Goal: Task Accomplishment & Management: Manage account settings

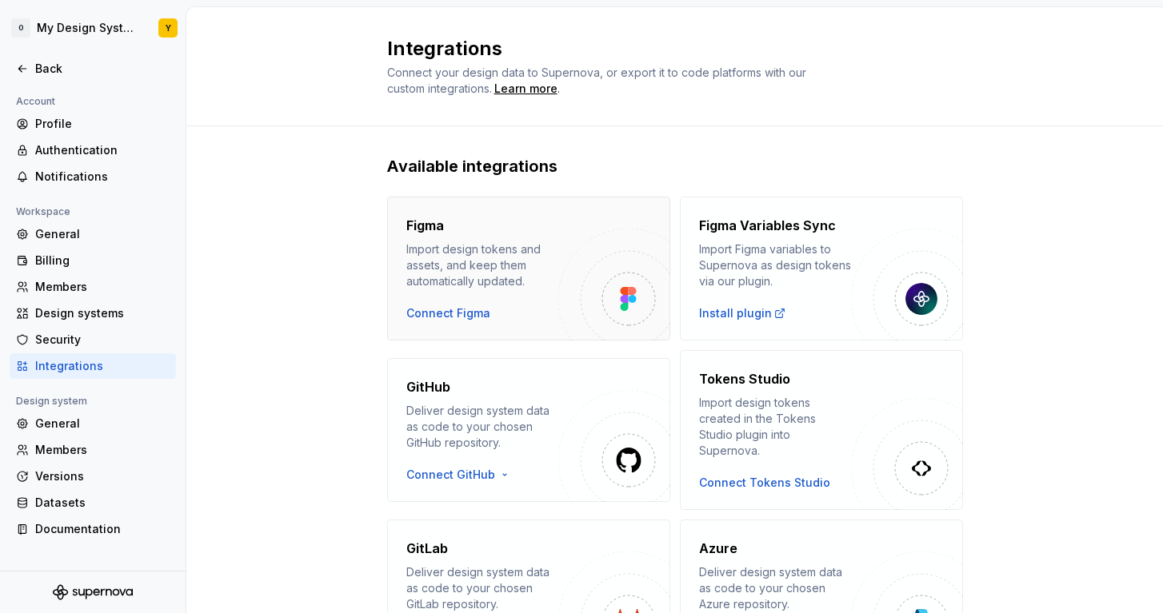
click at [527, 286] on div "Import design tokens and assets, and keep them automatically updated." at bounding box center [482, 265] width 152 height 48
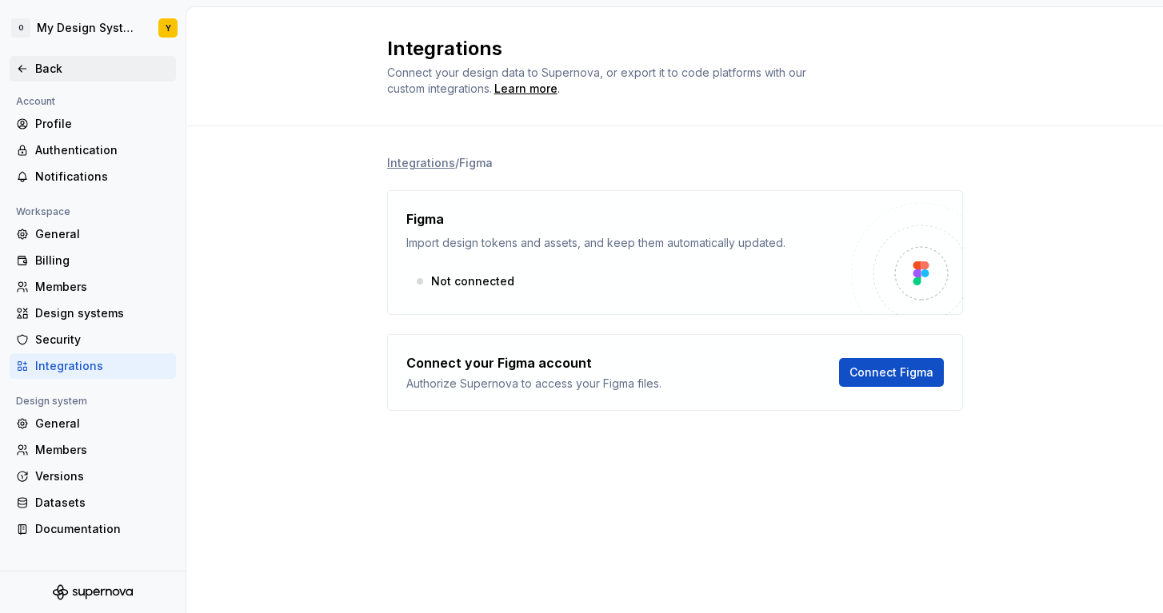
click at [43, 70] on div "Back" at bounding box center [102, 69] width 134 height 16
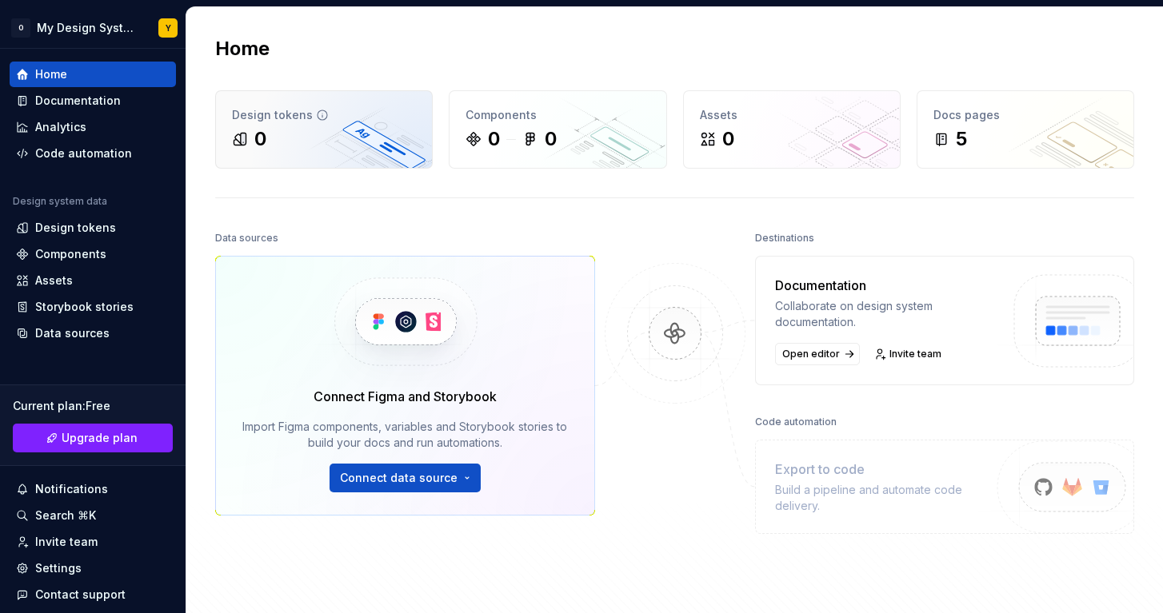
click at [321, 133] on div "0" at bounding box center [324, 139] width 184 height 26
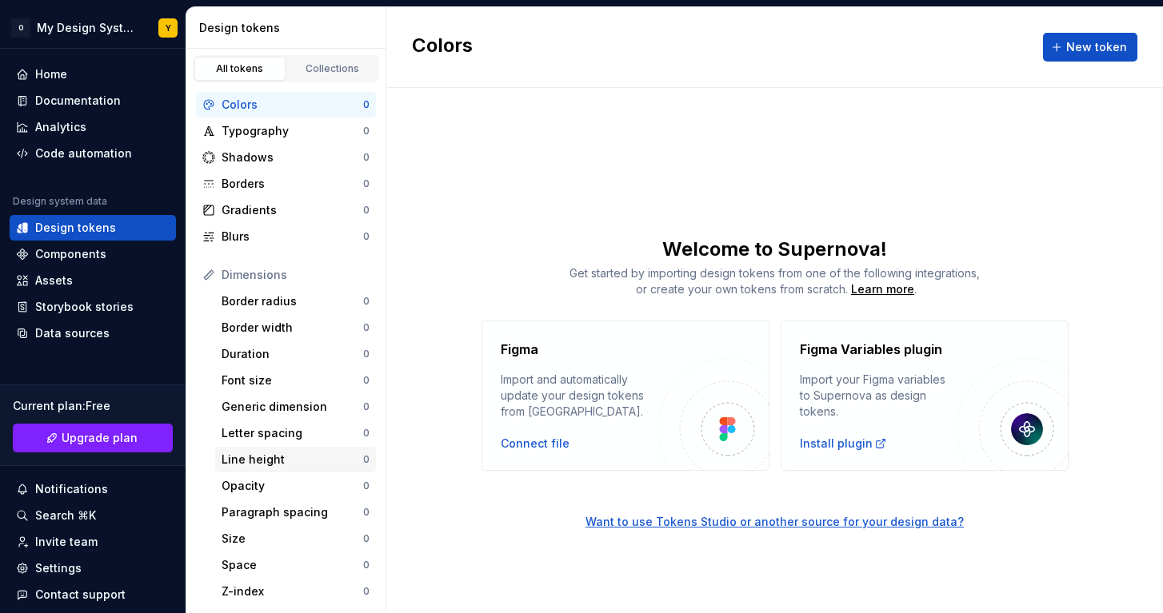
click at [241, 463] on div "Line height" at bounding box center [292, 460] width 142 height 16
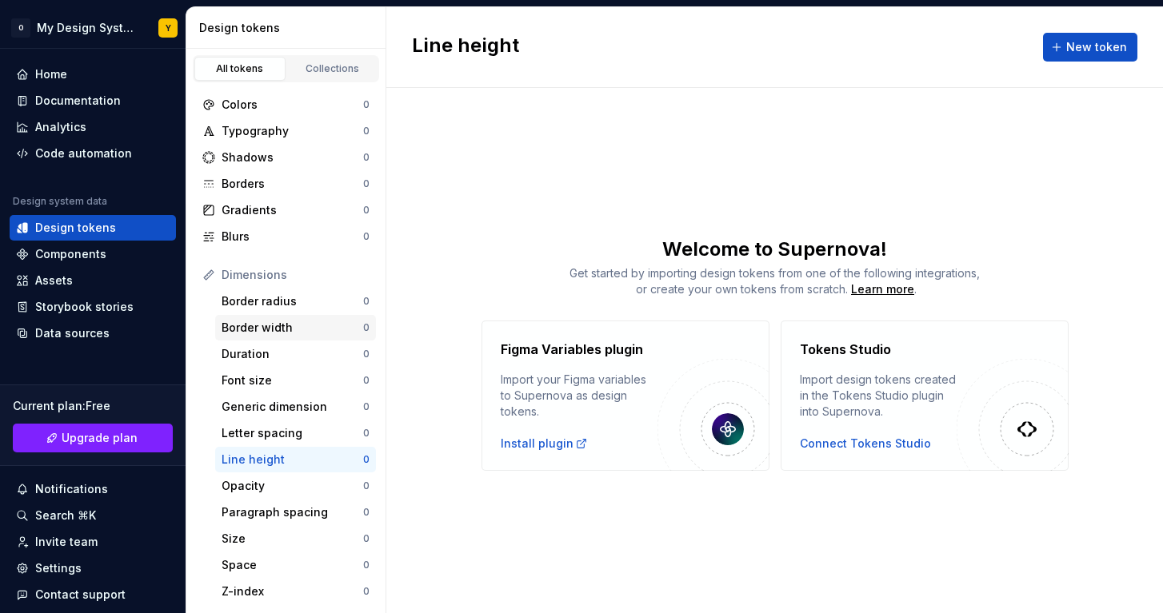
click at [273, 334] on div "Border width" at bounding box center [292, 328] width 142 height 16
click at [285, 109] on div "Colors" at bounding box center [292, 105] width 142 height 16
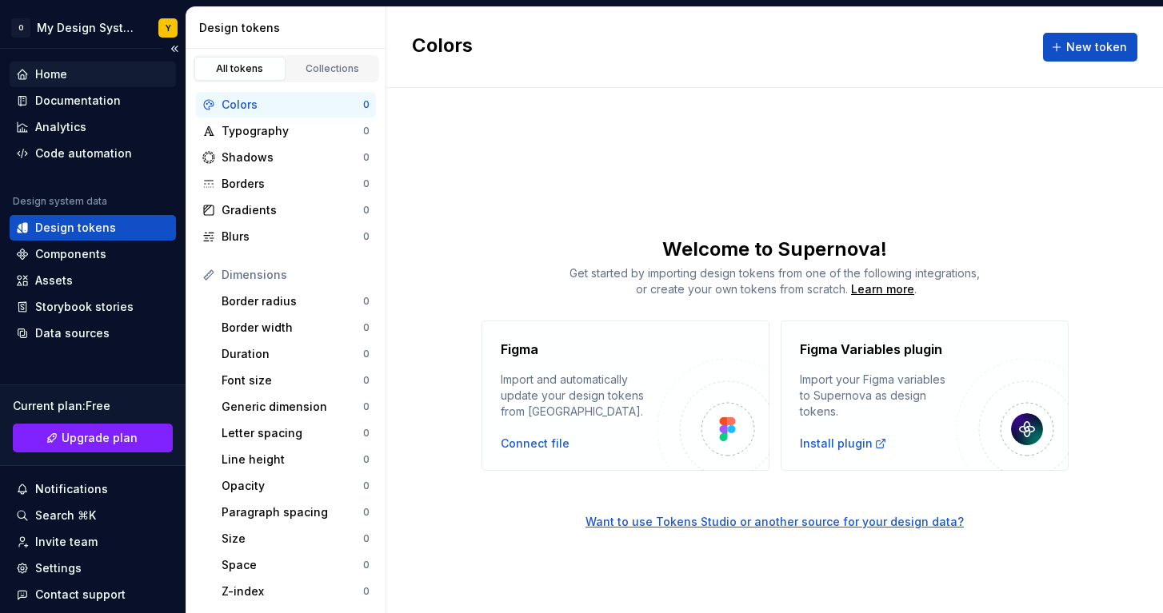
click at [50, 69] on div "Home" at bounding box center [51, 74] width 32 height 16
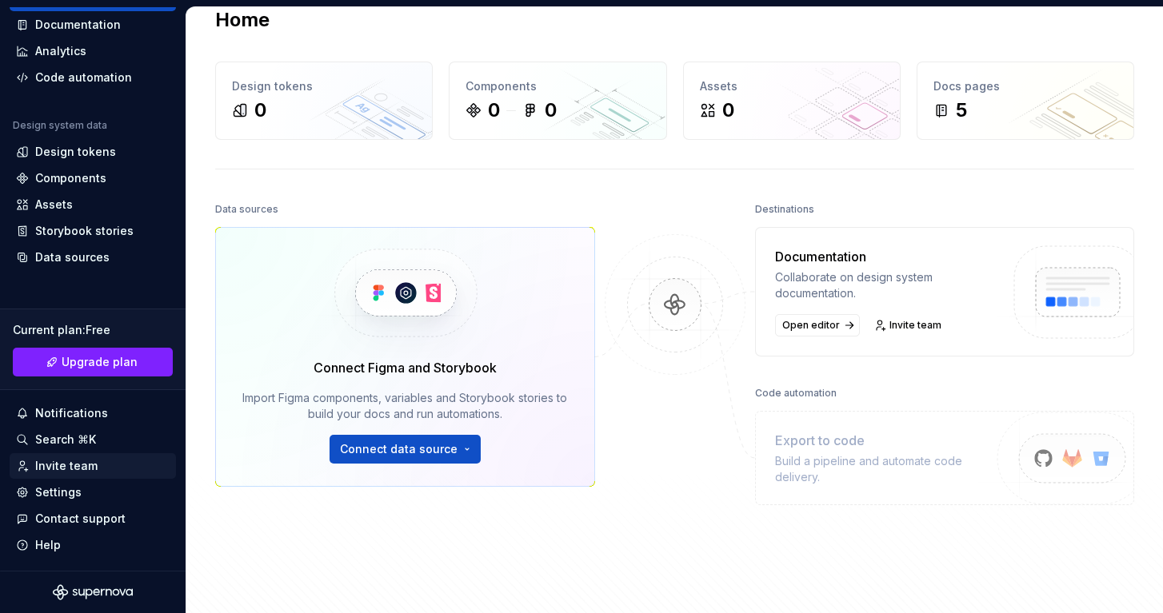
scroll to position [76, 0]
click at [65, 497] on div "Settings" at bounding box center [58, 493] width 46 height 16
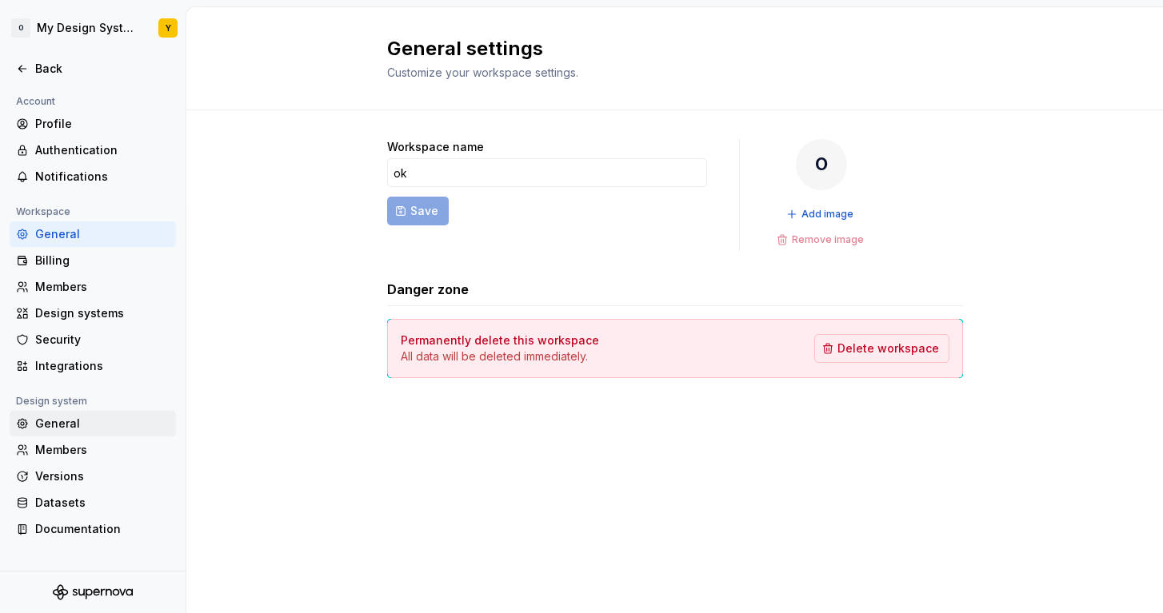
click at [73, 423] on div "General" at bounding box center [102, 424] width 134 height 16
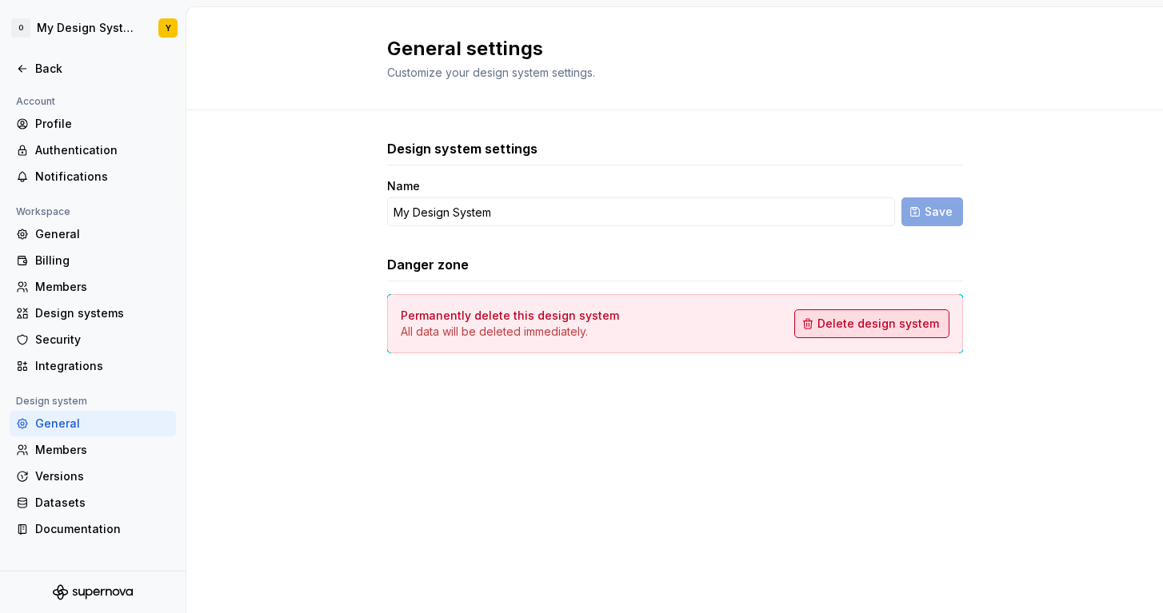
click at [858, 326] on span "Delete design system" at bounding box center [878, 324] width 122 height 16
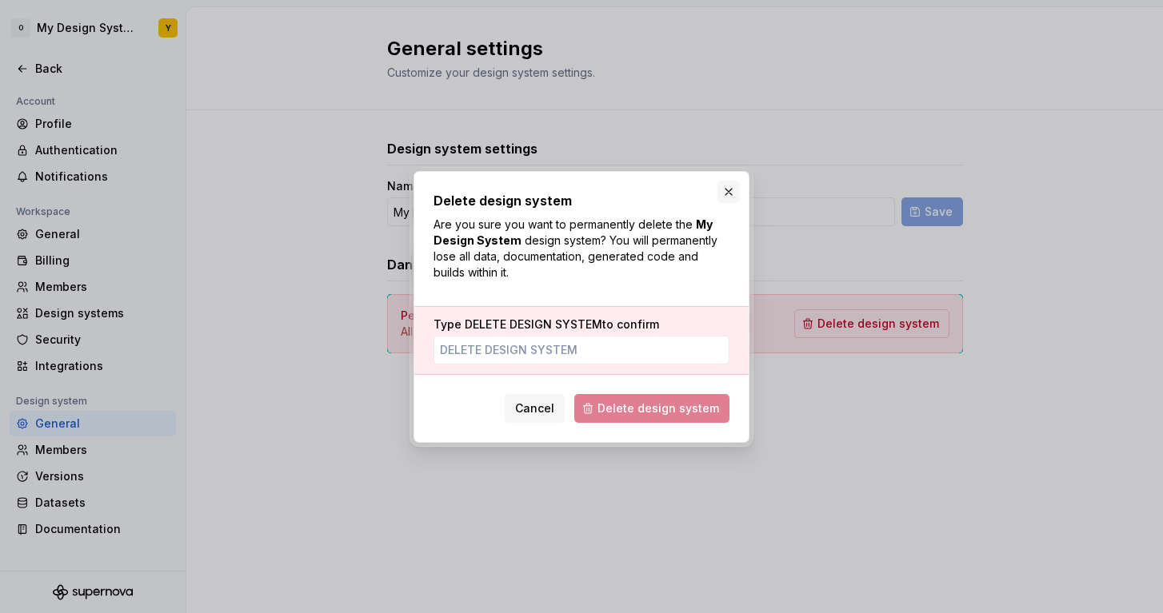
click at [732, 190] on button "button" at bounding box center [728, 192] width 22 height 22
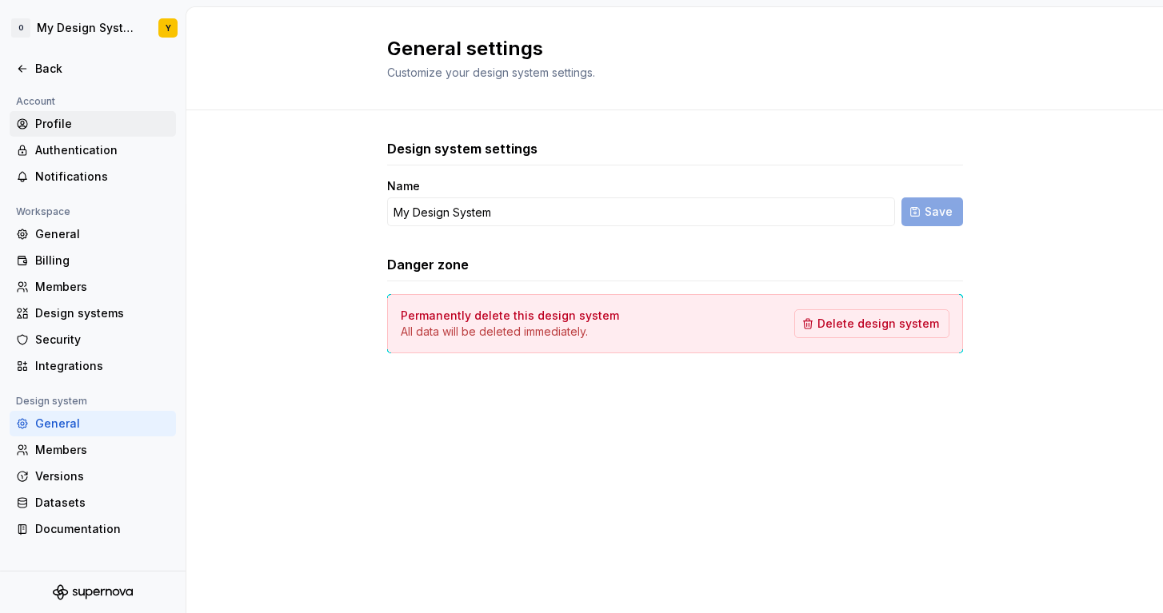
click at [60, 127] on div "Profile" at bounding box center [102, 124] width 134 height 16
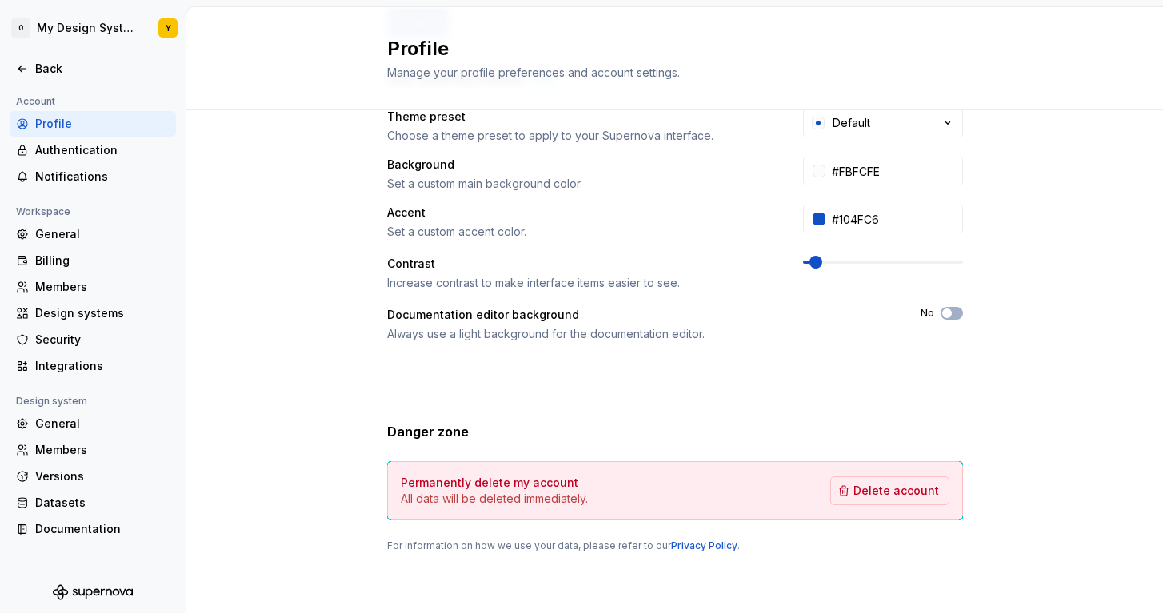
scroll to position [303, 0]
click at [899, 501] on button "Delete account" at bounding box center [889, 491] width 119 height 29
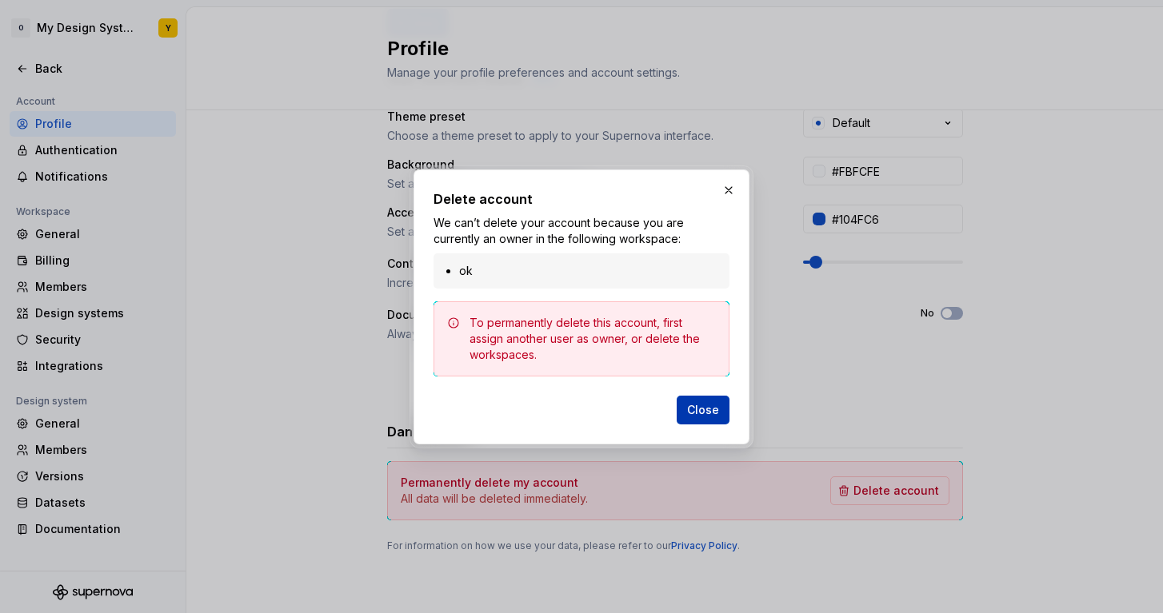
click at [708, 409] on span "Close" at bounding box center [703, 410] width 32 height 16
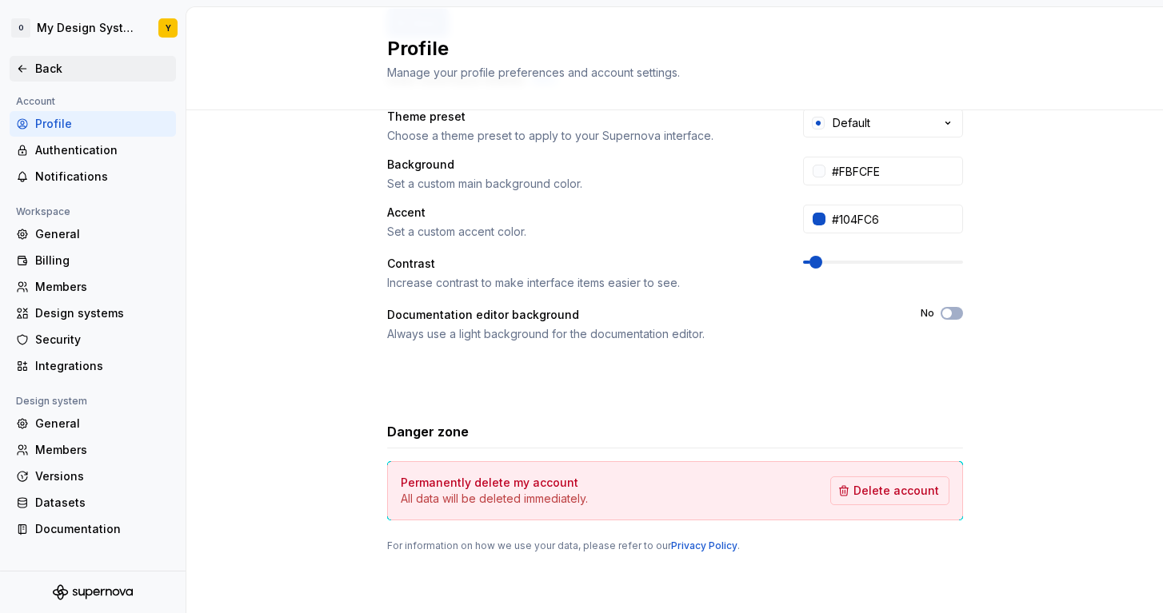
click at [59, 74] on div "Back" at bounding box center [102, 69] width 134 height 16
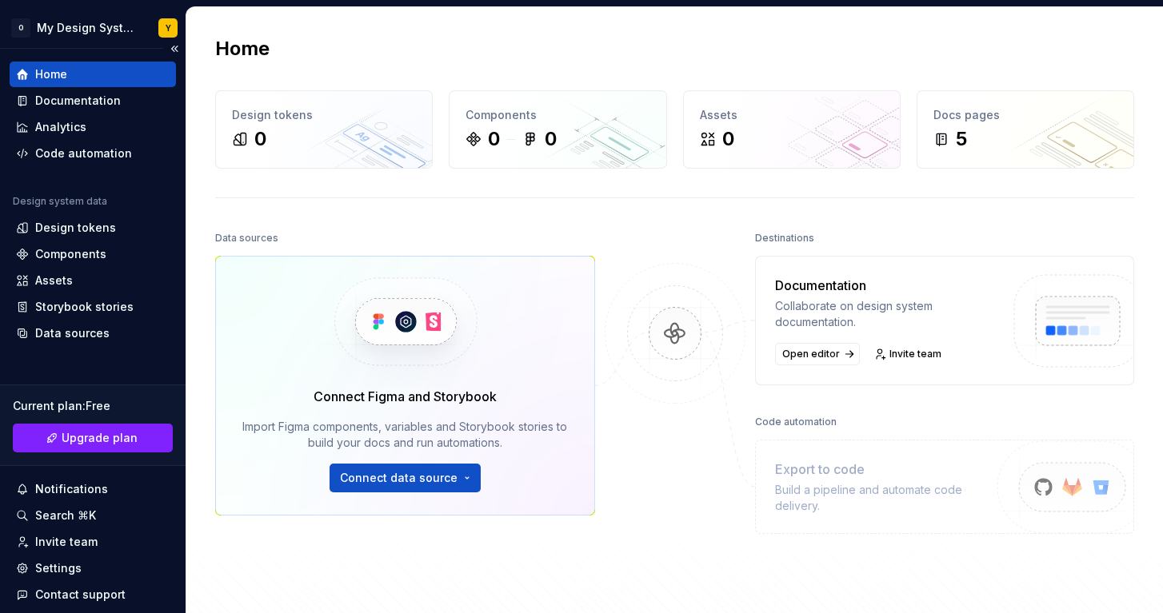
click at [68, 69] on div "Home" at bounding box center [93, 74] width 154 height 16
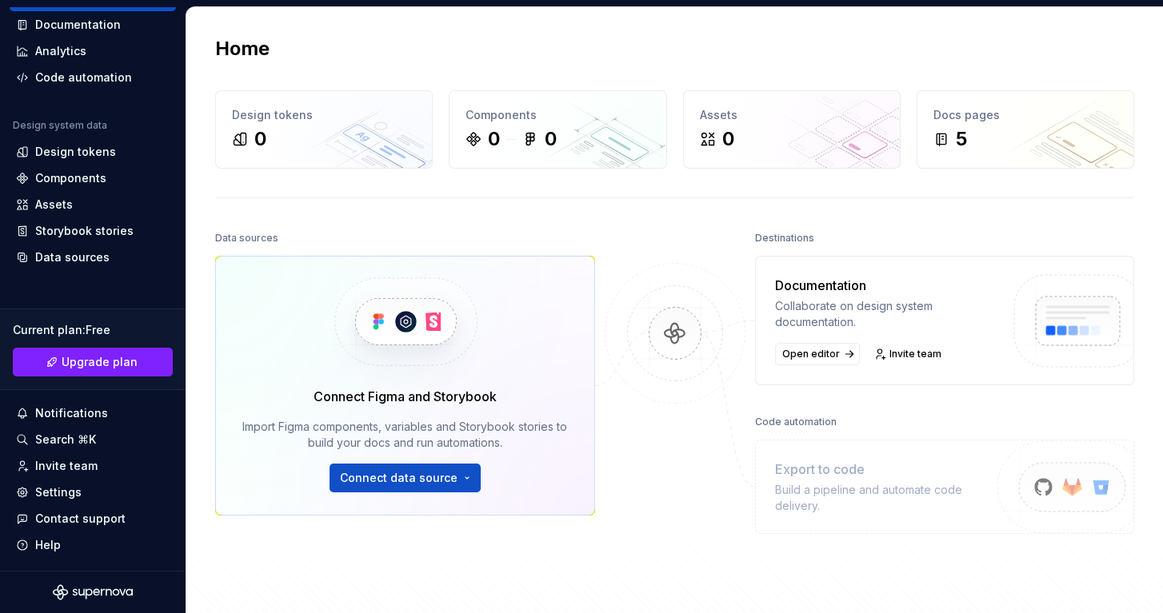
scroll to position [76, 0]
